Goal: Task Accomplishment & Management: Use online tool/utility

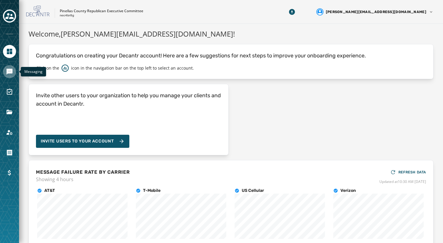
click at [10, 73] on icon "Navigate to Messaging" at bounding box center [10, 72] width 6 height 6
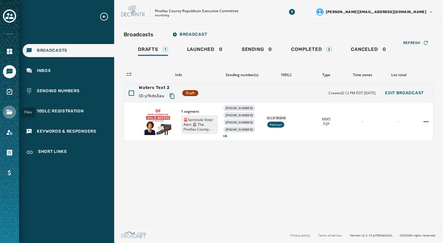
click at [8, 113] on icon "Navigate to Files" at bounding box center [10, 112] width 6 height 4
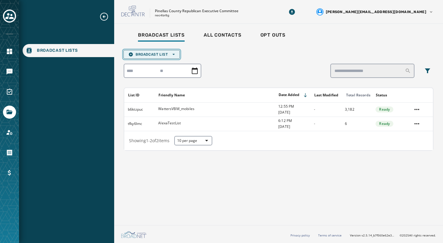
click at [157, 54] on span "Broadcast List Open options" at bounding box center [152, 54] width 46 height 5
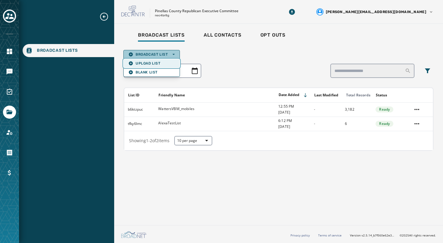
click at [152, 62] on span "Upload List" at bounding box center [152, 63] width 46 height 5
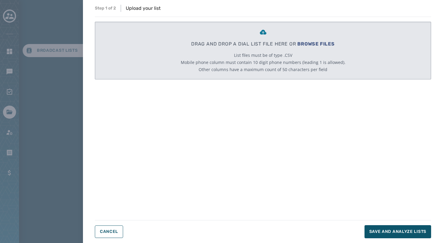
click at [319, 44] on span "BROWSE FILES" at bounding box center [316, 44] width 37 height 6
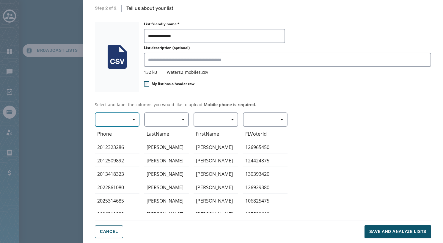
click at [120, 120] on button "button" at bounding box center [117, 119] width 45 height 14
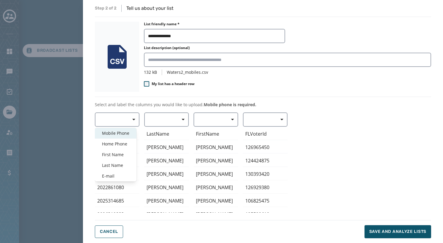
click at [122, 134] on span "Mobile Phone" at bounding box center [115, 133] width 27 height 6
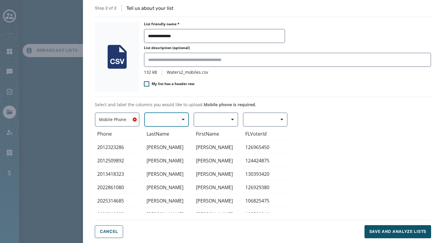
click at [159, 120] on button "button" at bounding box center [166, 119] width 45 height 14
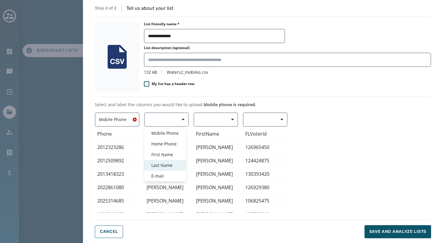
click at [162, 162] on div "Last Name" at bounding box center [165, 165] width 42 height 11
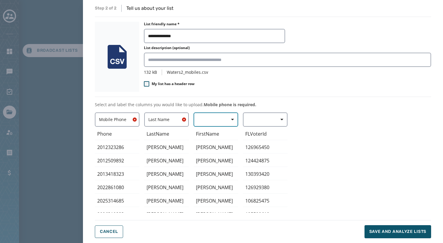
click at [214, 117] on button "button" at bounding box center [216, 119] width 45 height 14
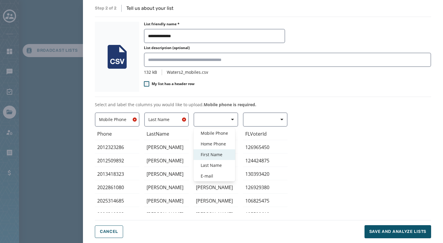
click at [212, 152] on span "First Name" at bounding box center [214, 155] width 27 height 6
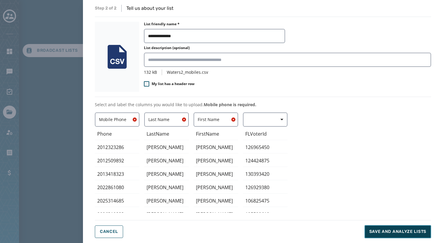
click at [390, 228] on button "Save and analyze lists" at bounding box center [398, 231] width 67 height 13
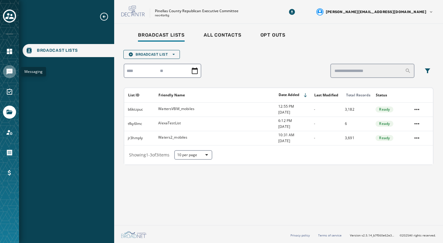
click at [4, 74] on link "Navigate to Messaging" at bounding box center [9, 71] width 13 height 13
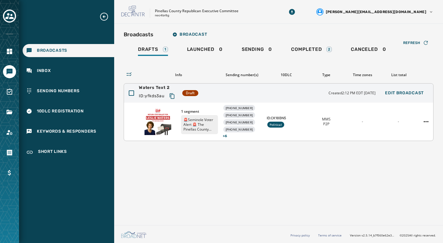
click at [192, 109] on span "1 segment" at bounding box center [199, 111] width 37 height 5
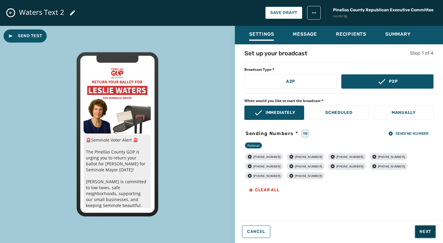
click at [425, 233] on span "Next" at bounding box center [426, 232] width 12 height 6
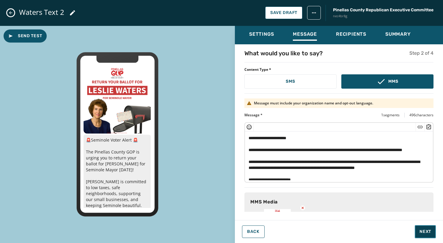
click at [424, 232] on span "Next" at bounding box center [426, 232] width 12 height 6
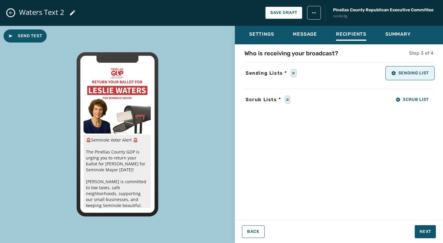
click at [405, 71] on span "Sending List" at bounding box center [410, 73] width 37 height 5
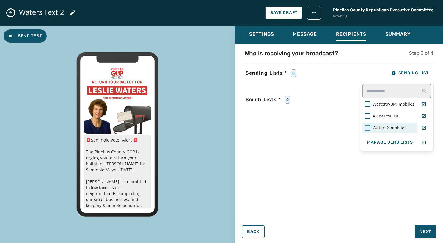
click at [367, 128] on div at bounding box center [367, 127] width 5 height 5
click at [337, 129] on div "Who is receiving your broadcast? Step 3 of 4 Sending Lists * 1 Sending List Wat…" at bounding box center [339, 130] width 208 height 163
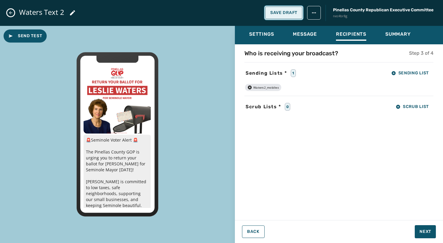
click at [286, 16] on button "Save Draft" at bounding box center [283, 13] width 37 height 12
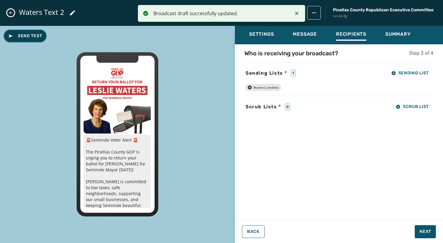
click at [33, 37] on span "Send Test" at bounding box center [25, 36] width 34 height 6
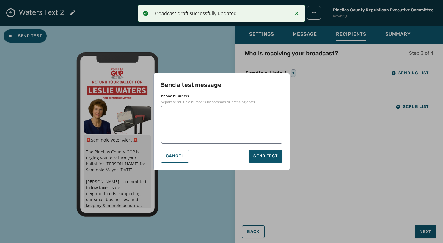
click at [189, 124] on textarea at bounding box center [221, 125] width 113 height 30
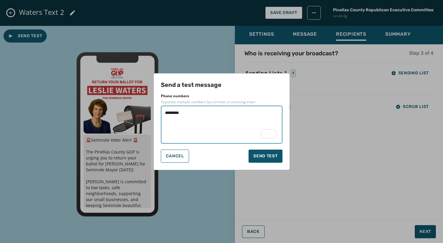
type textarea "**********"
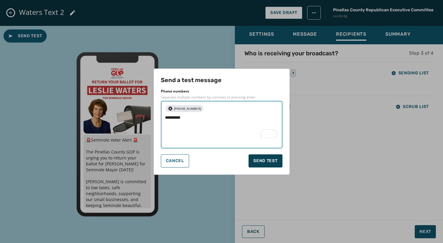
type textarea "**********"
click at [277, 156] on button "Send test" at bounding box center [266, 160] width 34 height 13
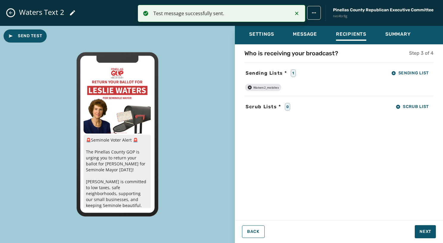
click at [296, 15] on icon "Notifications (F8)" at bounding box center [296, 13] width 7 height 7
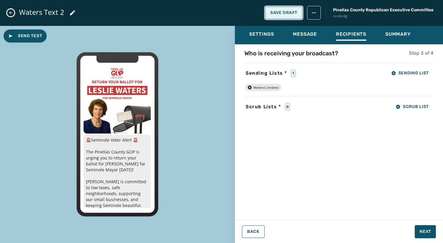
click at [287, 14] on span "Save Draft" at bounding box center [283, 12] width 27 height 5
click at [21, 34] on span "Send Test" at bounding box center [25, 36] width 34 height 6
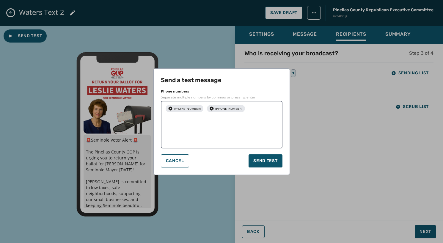
click at [210, 108] on icon "button" at bounding box center [212, 109] width 4 height 4
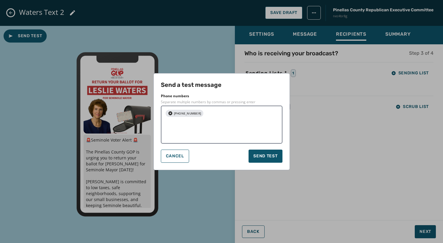
click at [170, 114] on icon "button" at bounding box center [170, 113] width 4 height 4
click at [170, 113] on textarea at bounding box center [221, 125] width 113 height 30
type textarea "**********"
click at [174, 126] on textarea "**********" at bounding box center [221, 125] width 113 height 30
click at [209, 122] on textarea "**********" at bounding box center [221, 125] width 113 height 30
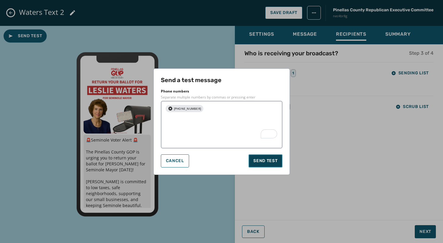
click at [267, 159] on button "Send test" at bounding box center [266, 160] width 34 height 13
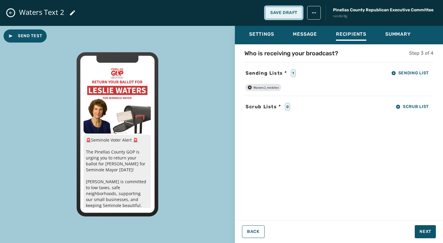
click at [286, 9] on button "Save Draft" at bounding box center [283, 13] width 37 height 12
